Goal: Task Accomplishment & Management: Complete application form

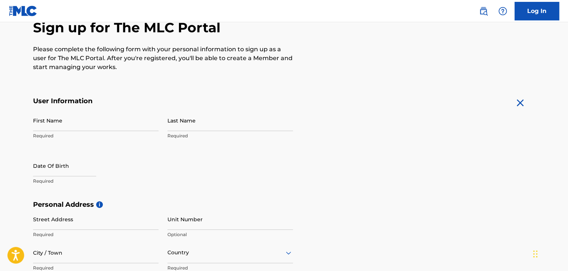
scroll to position [77, 0]
click at [76, 126] on input "First Name" at bounding box center [96, 120] width 126 height 21
type input "[PERSON_NAME]"
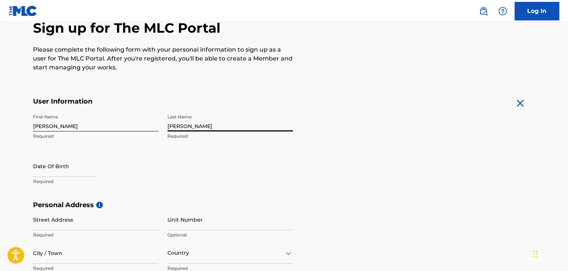
type input "[PERSON_NAME]"
select select "7"
select select "2025"
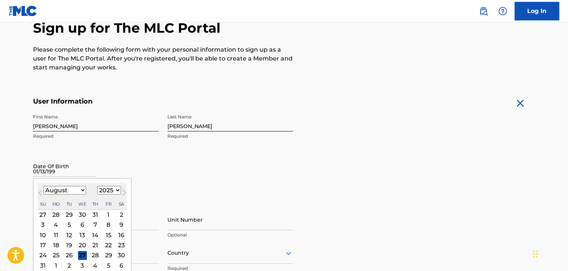
type input "[DATE]"
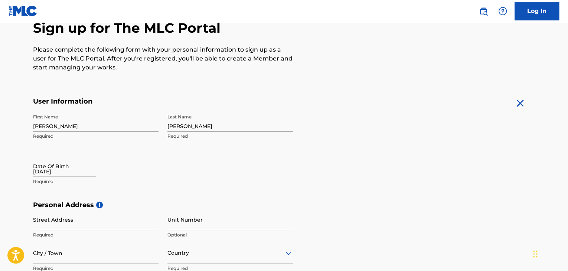
click at [113, 165] on div "Date Of Birth [DEMOGRAPHIC_DATA] Required" at bounding box center [96, 172] width 126 height 33
select select "7"
select select "2025"
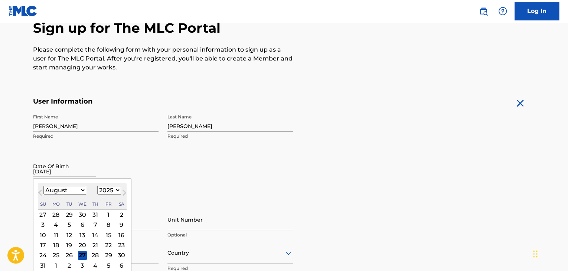
click at [53, 171] on input "[DATE]" at bounding box center [64, 166] width 63 height 21
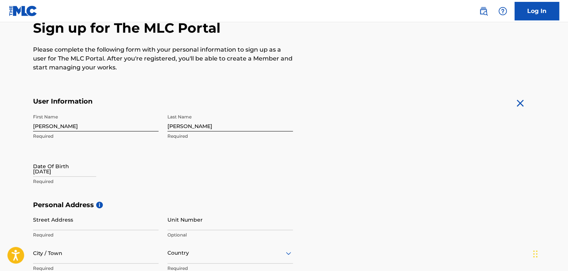
select select "7"
select select "2025"
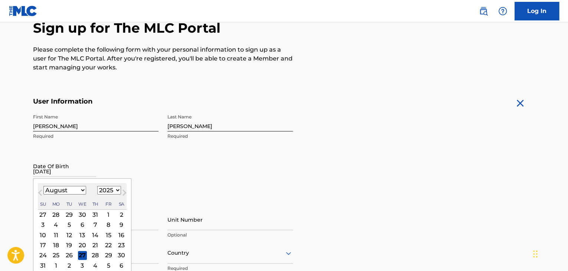
click at [59, 172] on input "[DATE]" at bounding box center [64, 166] width 63 height 21
click at [41, 191] on span "Previous Month" at bounding box center [41, 193] width 0 height 11
select select "6"
click at [116, 190] on select "1899 1900 1901 1902 1903 1904 1905 1906 1907 1908 1909 1910 1911 1912 1913 1914…" at bounding box center [109, 190] width 24 height 9
select select "1999"
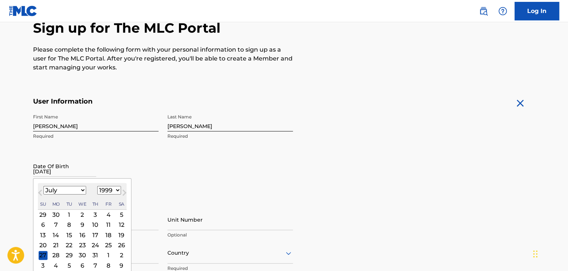
click at [97, 186] on select "1899 1900 1901 1902 1903 1904 1905 1906 1907 1908 1909 1910 1911 1912 1913 1914…" at bounding box center [109, 190] width 24 height 9
click at [81, 188] on select "January February March April May June July August September October November De…" at bounding box center [64, 190] width 43 height 9
select select "0"
click at [43, 186] on select "January February March April May June July August September October November De…" at bounding box center [64, 190] width 43 height 9
click at [81, 232] on div "13" at bounding box center [82, 235] width 9 height 9
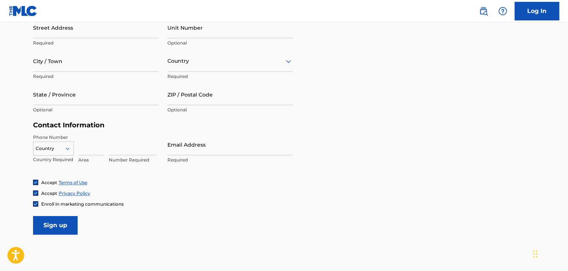
scroll to position [278, 0]
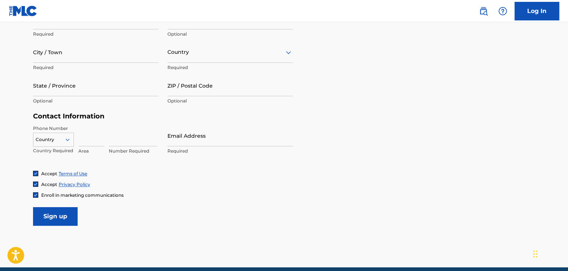
click at [76, 26] on input "Street Address" at bounding box center [96, 18] width 126 height 21
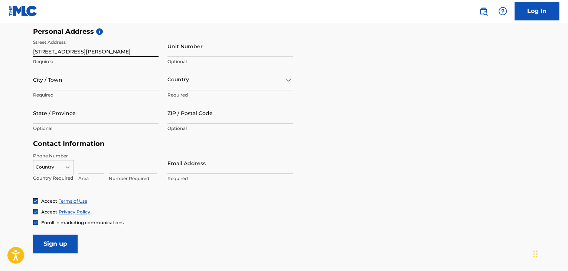
scroll to position [250, 0]
type input "[STREET_ADDRESS][PERSON_NAME]"
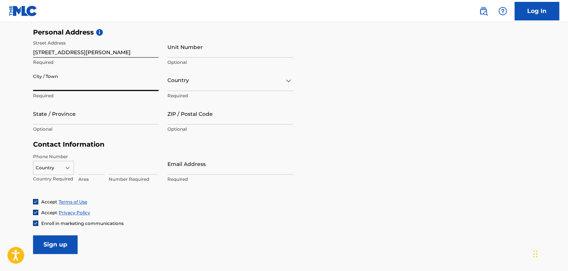
click at [108, 82] on input "City / Town" at bounding box center [96, 80] width 126 height 21
type input "[GEOGRAPHIC_DATA]"
type input "[US_STATE]"
type input "37060"
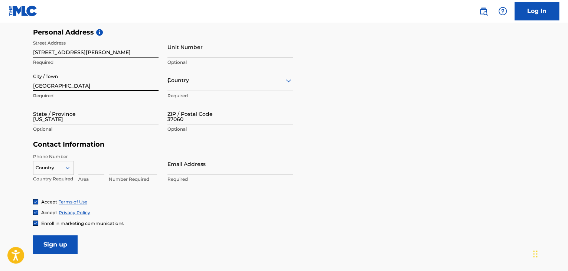
type input "615"
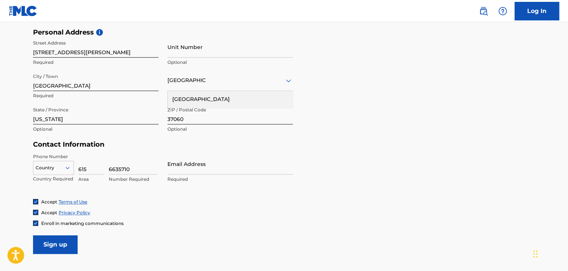
click at [195, 101] on div "[GEOGRAPHIC_DATA]" at bounding box center [230, 99] width 125 height 17
click at [133, 171] on input "6635710" at bounding box center [133, 163] width 48 height 21
type input "6"
type input "4786594"
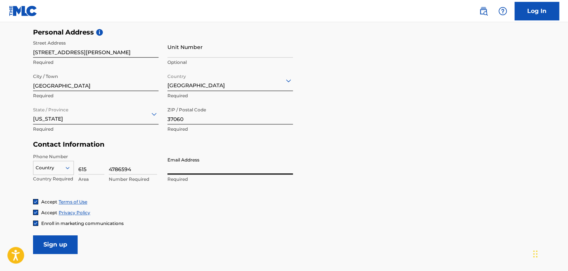
click at [173, 170] on input "Email Address" at bounding box center [231, 163] width 126 height 21
type input "[EMAIL_ADDRESS][DOMAIN_NAME]"
click at [225, 238] on form "User Information First Name [PERSON_NAME] Required Last Name [PERSON_NAME] Requ…" at bounding box center [284, 89] width 502 height 329
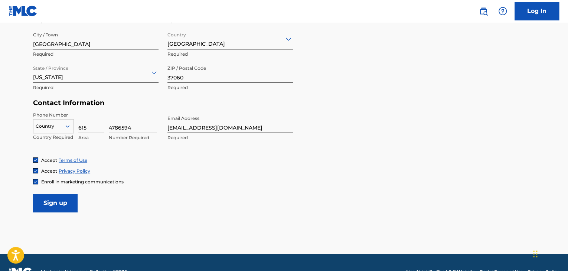
scroll to position [294, 0]
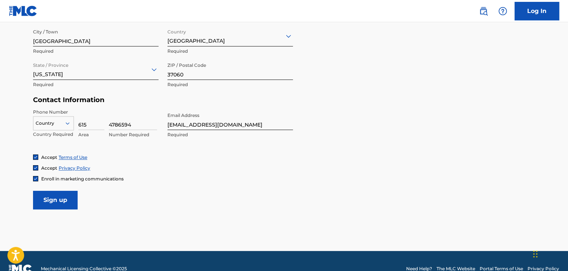
click at [36, 178] on img at bounding box center [35, 178] width 4 height 4
click at [49, 195] on input "Sign up" at bounding box center [55, 200] width 45 height 19
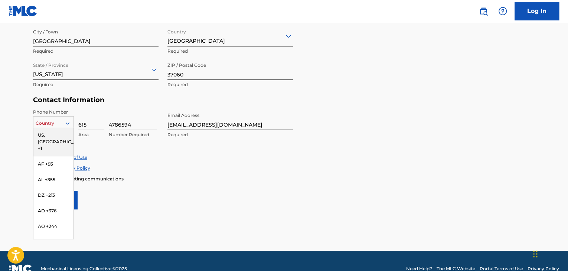
click at [67, 121] on icon at bounding box center [67, 123] width 7 height 7
click at [55, 134] on div "US, [GEOGRAPHIC_DATA] +1" at bounding box center [53, 141] width 40 height 29
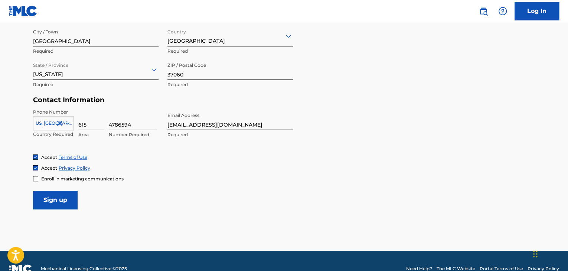
click at [52, 195] on input "Sign up" at bounding box center [55, 200] width 45 height 19
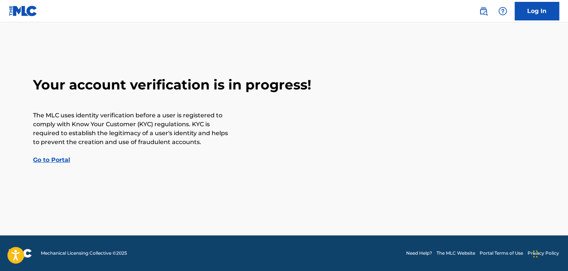
click at [56, 162] on link "Go to Portal" at bounding box center [51, 159] width 37 height 7
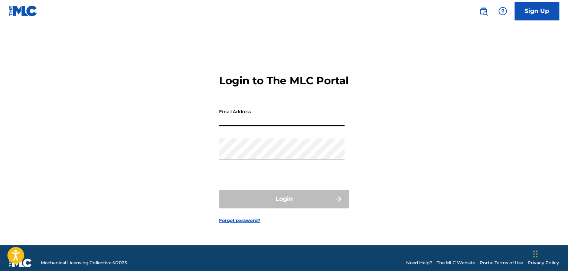
click at [230, 126] on input "Email Address" at bounding box center [282, 115] width 126 height 21
type input "[EMAIL_ADDRESS][DOMAIN_NAME]"
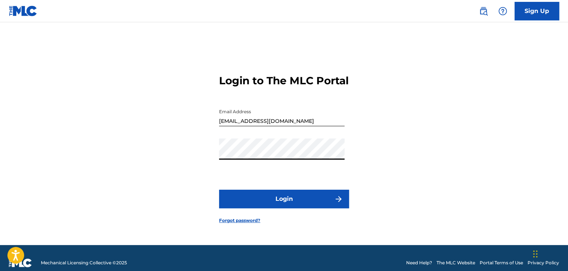
click at [219, 190] on button "Login" at bounding box center [284, 199] width 130 height 19
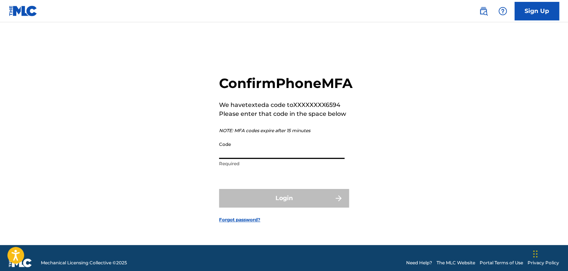
click at [234, 159] on input "Code" at bounding box center [282, 148] width 126 height 21
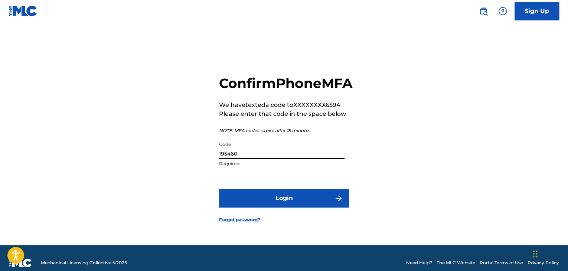
type input "195460"
click at [219, 189] on button "Login" at bounding box center [284, 198] width 130 height 19
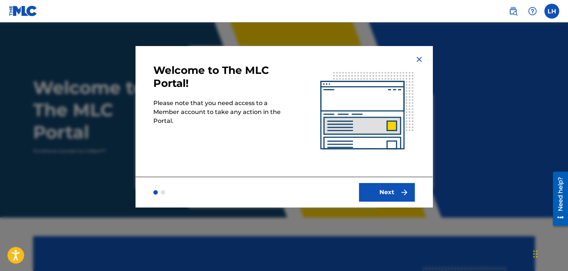
click at [399, 193] on button "Next" at bounding box center [387, 192] width 56 height 19
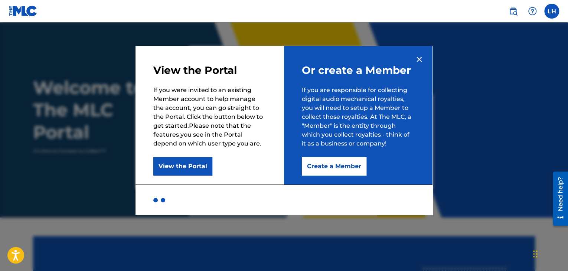
click at [354, 170] on button "Create a Member" at bounding box center [334, 166] width 65 height 19
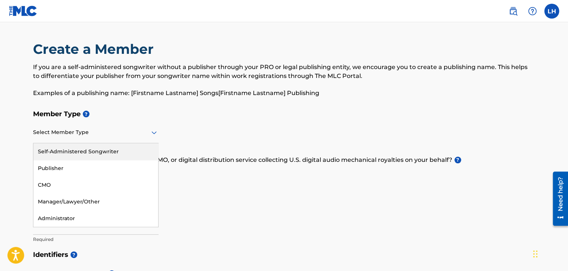
click at [117, 131] on div at bounding box center [96, 132] width 126 height 9
click at [79, 147] on div "Self-Administered Songwriter" at bounding box center [95, 151] width 125 height 17
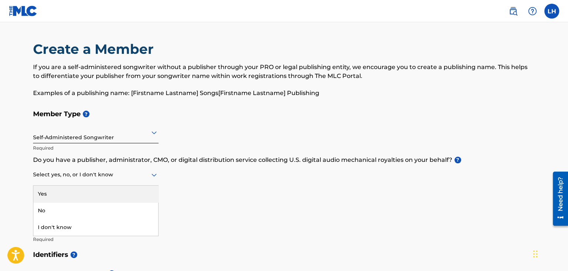
click at [152, 174] on icon at bounding box center [154, 175] width 5 height 3
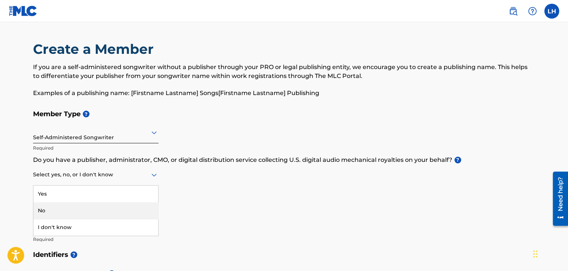
click at [103, 211] on div "No" at bounding box center [95, 210] width 125 height 17
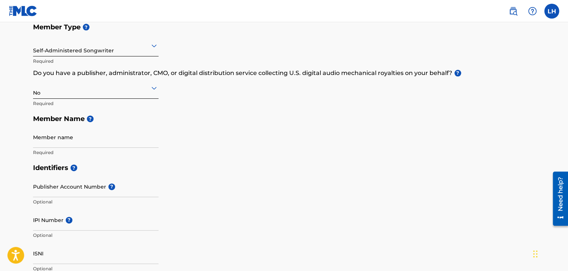
scroll to position [91, 0]
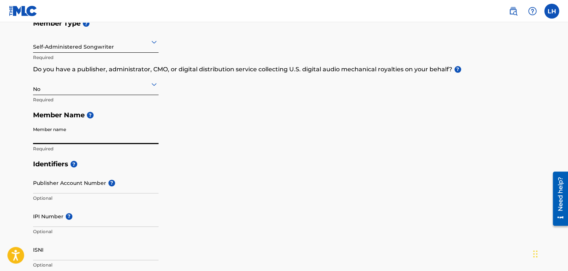
click at [73, 137] on input "Member name" at bounding box center [96, 133] width 126 height 21
type input "[PERSON_NAME]"
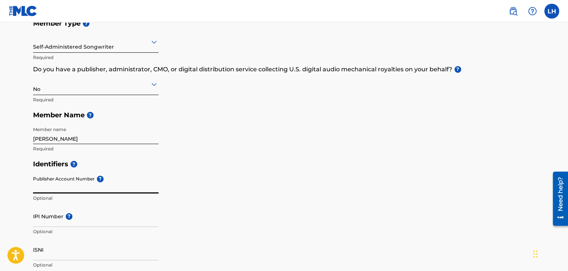
click at [61, 189] on input "Publisher Account Number ?" at bounding box center [96, 182] width 126 height 21
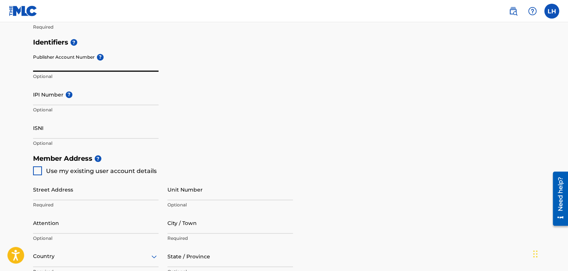
scroll to position [214, 0]
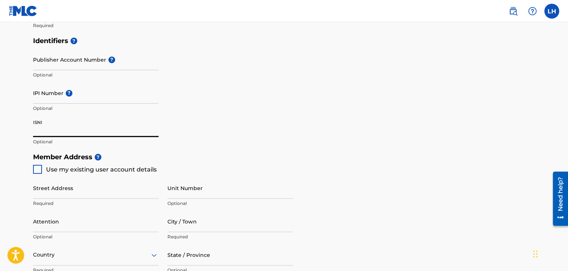
click at [55, 127] on input "ISNI" at bounding box center [96, 126] width 126 height 21
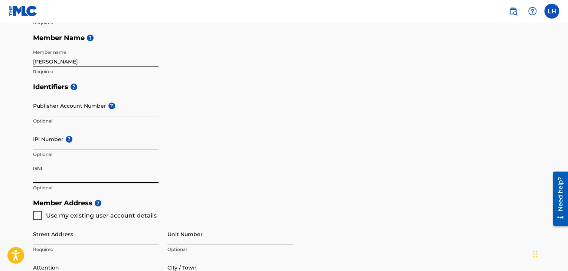
scroll to position [166, 0]
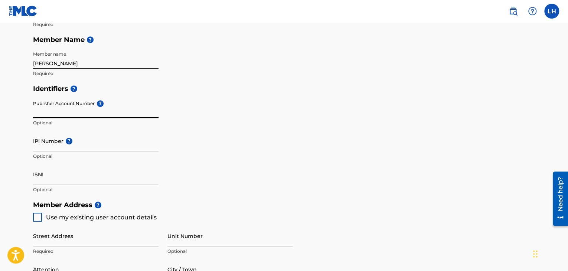
click at [65, 112] on input "Publisher Account Number ?" at bounding box center [96, 107] width 126 height 21
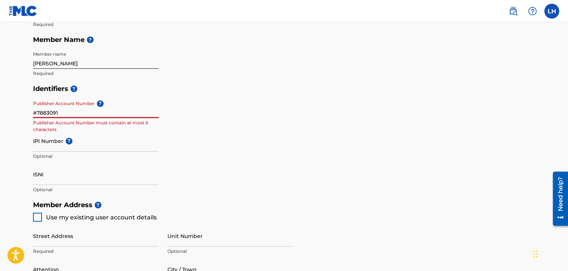
click at [62, 147] on input "IPI Number ?" at bounding box center [96, 140] width 126 height 21
click at [36, 114] on input "#7883091" at bounding box center [96, 107] width 126 height 21
type input "7883091"
click at [55, 181] on input "ISNI" at bounding box center [96, 174] width 126 height 21
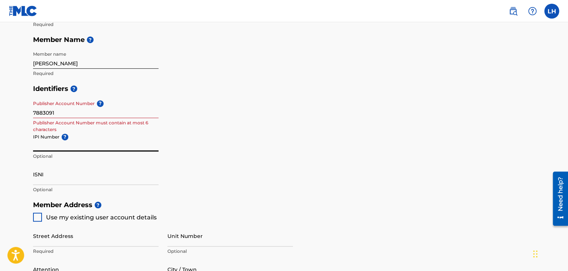
click at [50, 149] on input "IPI Number ?" at bounding box center [96, 140] width 126 height 21
type input "1298807005"
click at [245, 149] on div "Identifiers ? Publisher Account Number ? 7883091 Publisher Account Number must …" at bounding box center [284, 139] width 502 height 116
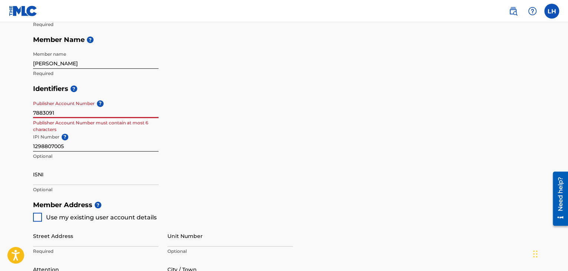
click at [63, 113] on input "7883091" at bounding box center [96, 107] width 126 height 21
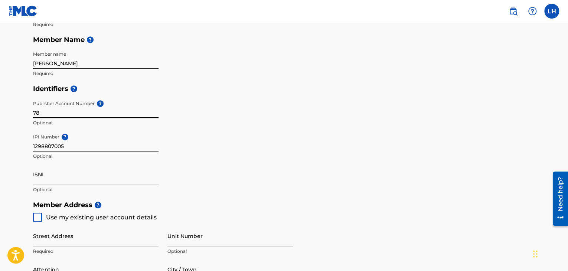
type input "7"
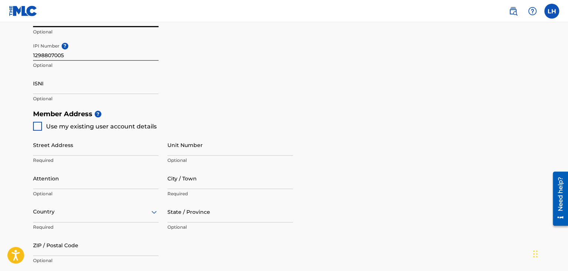
scroll to position [258, 0]
click at [37, 126] on div at bounding box center [37, 125] width 9 height 9
type input "[STREET_ADDRESS][PERSON_NAME]"
type input "[GEOGRAPHIC_DATA]"
type input "37060"
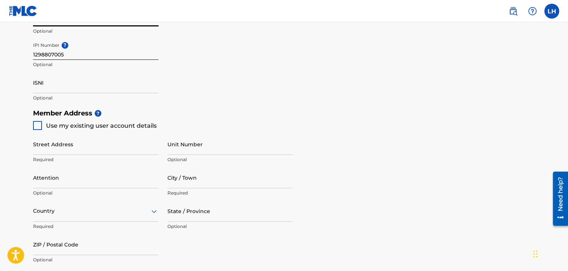
type input "615"
type input "4786594"
type input "[EMAIL_ADDRESS][DOMAIN_NAME]"
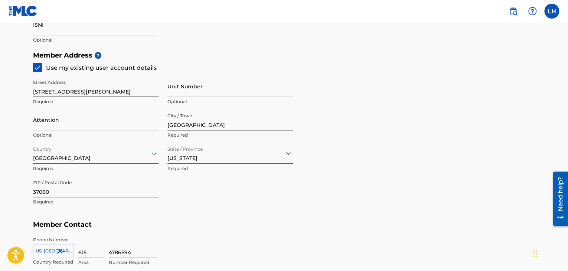
scroll to position [316, 0]
click at [74, 126] on input "Attention" at bounding box center [96, 119] width 126 height 21
click at [55, 115] on input "Attention" at bounding box center [96, 119] width 126 height 21
drag, startPoint x: 52, startPoint y: 116, endPoint x: 33, endPoint y: 116, distance: 18.6
click at [33, 116] on input "Attention" at bounding box center [96, 119] width 126 height 21
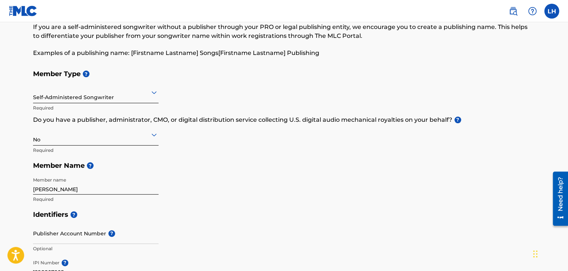
scroll to position [34, 0]
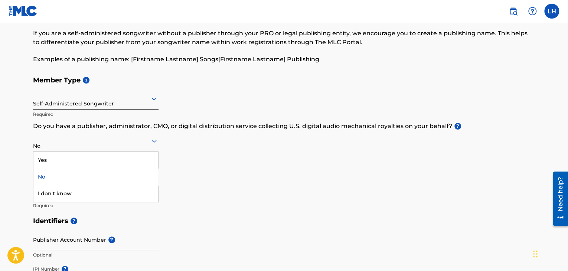
click at [152, 136] on div at bounding box center [96, 140] width 126 height 9
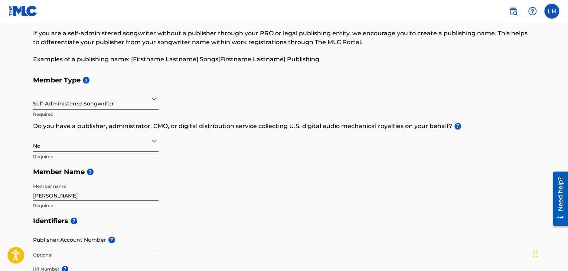
click at [152, 136] on div at bounding box center [96, 140] width 126 height 9
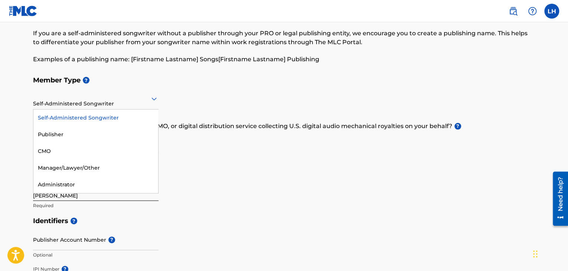
click at [153, 100] on icon at bounding box center [154, 99] width 5 height 3
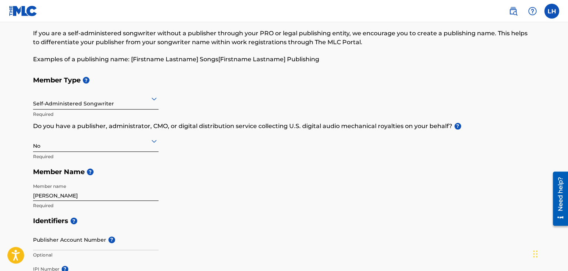
click at [153, 100] on icon at bounding box center [154, 99] width 5 height 3
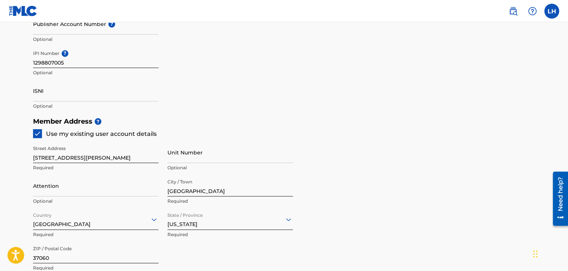
scroll to position [245, 0]
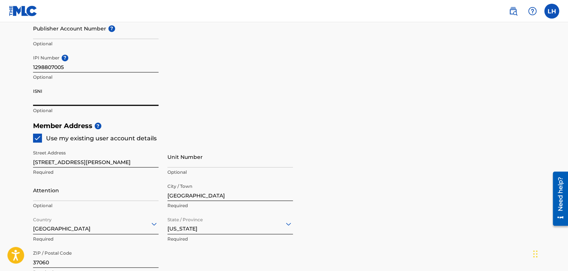
click at [56, 103] on input "ISNI" at bounding box center [96, 95] width 126 height 21
click at [98, 118] on h5 "Member Address ?" at bounding box center [284, 126] width 502 height 16
click at [71, 101] on input "414-86-1680" at bounding box center [96, 95] width 126 height 21
click at [193, 138] on div "Member Address ? Use my existing user account details Street Address [STREET_AD…" at bounding box center [284, 203] width 502 height 170
click at [67, 97] on input "414851680" at bounding box center [96, 95] width 126 height 21
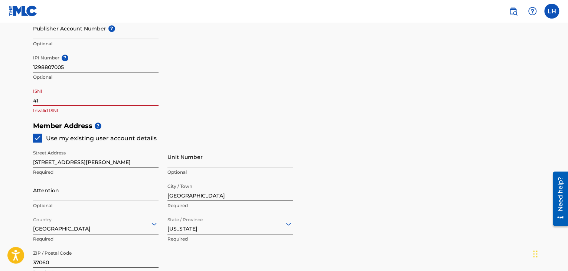
type input "4"
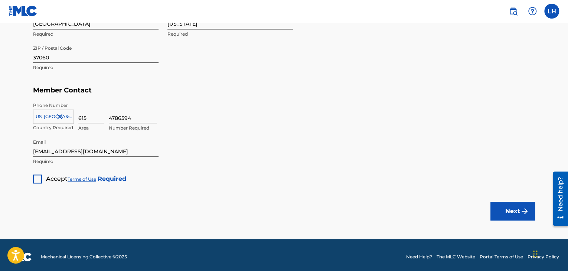
scroll to position [451, 0]
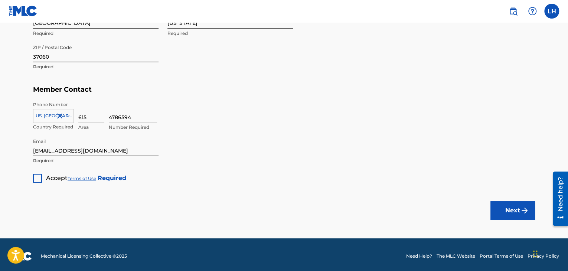
click at [37, 180] on div at bounding box center [37, 178] width 9 height 9
click at [518, 213] on button "Next" at bounding box center [513, 210] width 45 height 19
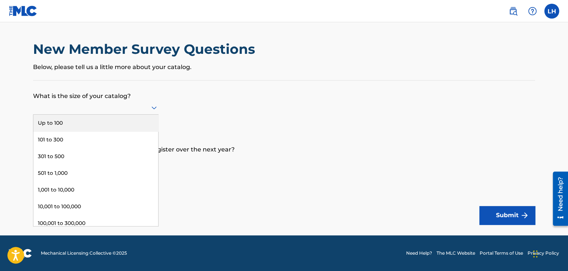
click at [102, 109] on div at bounding box center [96, 107] width 126 height 9
click at [85, 121] on div "Up to 100" at bounding box center [95, 123] width 125 height 17
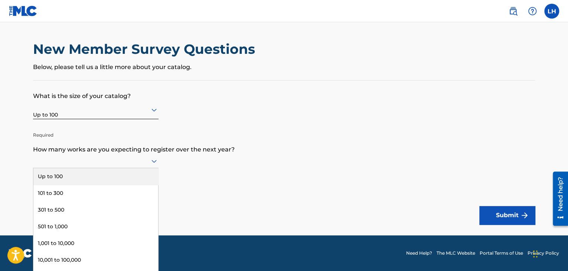
click at [154, 165] on icon at bounding box center [154, 161] width 9 height 9
click at [105, 174] on div "Up to 100" at bounding box center [95, 176] width 125 height 17
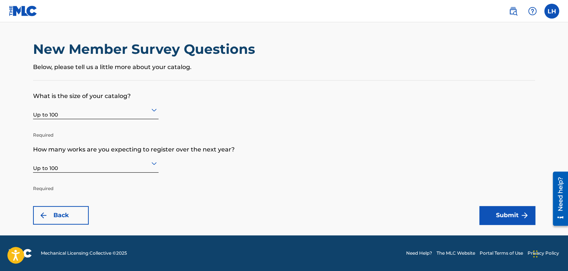
click at [490, 211] on button "Submit" at bounding box center [508, 215] width 56 height 19
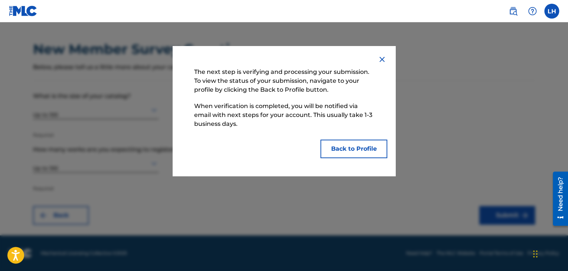
click at [383, 58] on img at bounding box center [382, 59] width 9 height 9
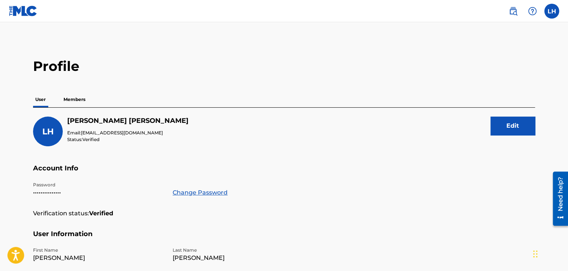
click at [78, 100] on p "Members" at bounding box center [74, 100] width 26 height 16
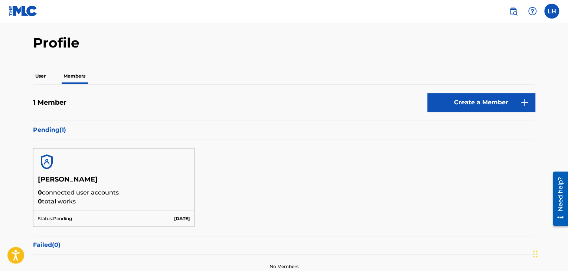
scroll to position [10, 0]
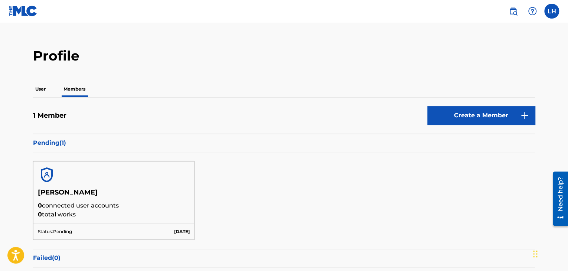
click at [43, 91] on p "User" at bounding box center [40, 89] width 15 height 16
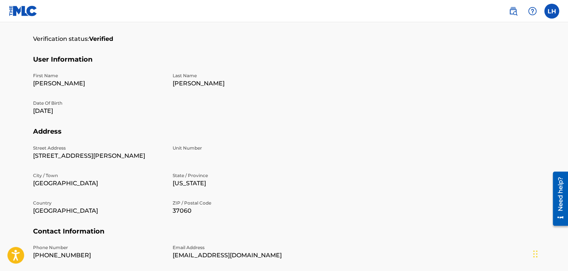
scroll to position [169, 0]
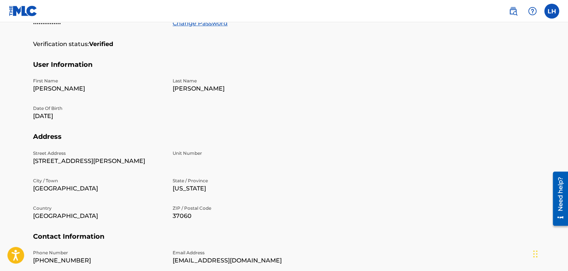
click at [557, 8] on label at bounding box center [552, 11] width 15 height 15
click at [552, 11] on input "[PERSON_NAME] Hicks [EMAIL_ADDRESS][DOMAIN_NAME] Notification Preferences Profi…" at bounding box center [552, 11] width 0 height 0
click at [32, 4] on link at bounding box center [23, 11] width 29 height 22
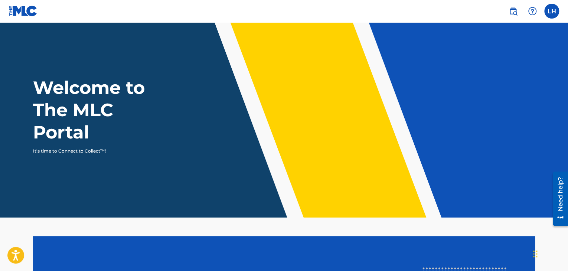
click at [552, 13] on label at bounding box center [552, 11] width 15 height 15
click at [552, 11] on input "[PERSON_NAME] Hicks [EMAIL_ADDRESS][DOMAIN_NAME] Notification Preferences Profi…" at bounding box center [552, 11] width 0 height 0
click at [552, 13] on div "LH [PERSON_NAME] Hicks [EMAIL_ADDRESS][DOMAIN_NAME] Notification Preferences Pr…" at bounding box center [552, 11] width 15 height 15
click at [514, 11] on img at bounding box center [513, 11] width 9 height 9
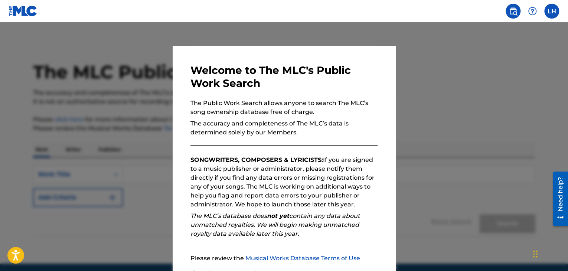
click at [431, 87] on div at bounding box center [284, 157] width 568 height 271
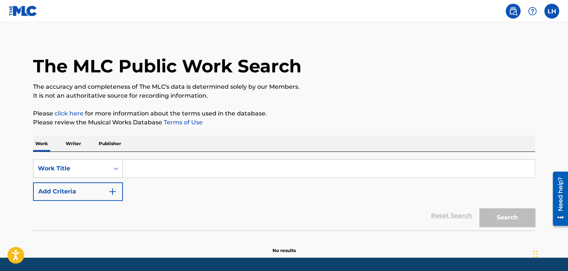
scroll to position [6, 0]
click at [313, 164] on input "Search Form" at bounding box center [329, 169] width 412 height 18
type input "w"
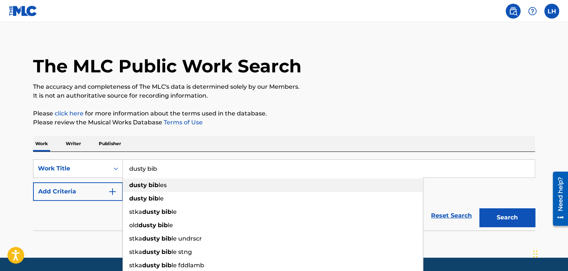
click at [179, 186] on div "dusty bib les" at bounding box center [273, 185] width 300 height 13
type input "dusty [DEMOGRAPHIC_DATA]"
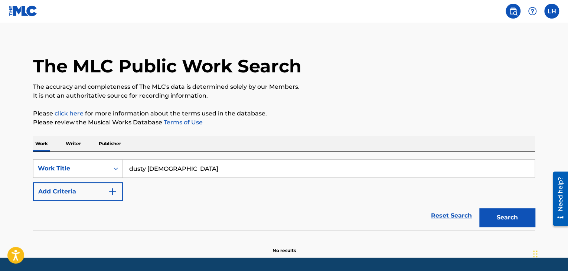
click at [179, 186] on div "SearchWithCriteriac18b251a-685b-4041-a758-f6479357a09b Work Title dusty [DEMOGR…" at bounding box center [284, 180] width 502 height 42
click at [513, 219] on button "Search" at bounding box center [508, 217] width 56 height 19
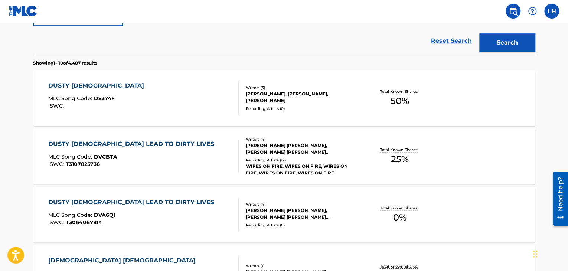
scroll to position [181, 0]
click at [74, 85] on div "DUSTY [DEMOGRAPHIC_DATA]" at bounding box center [98, 86] width 100 height 9
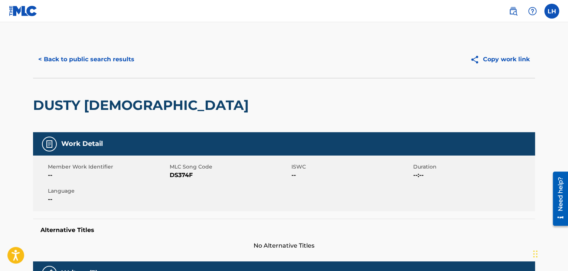
click at [92, 59] on button "< Back to public search results" at bounding box center [86, 59] width 107 height 19
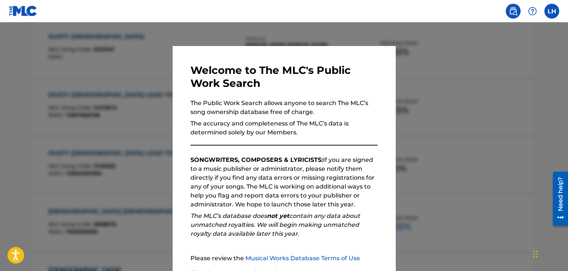
scroll to position [230, 0]
click at [106, 93] on div at bounding box center [284, 157] width 568 height 271
